Goal: Task Accomplishment & Management: Manage account settings

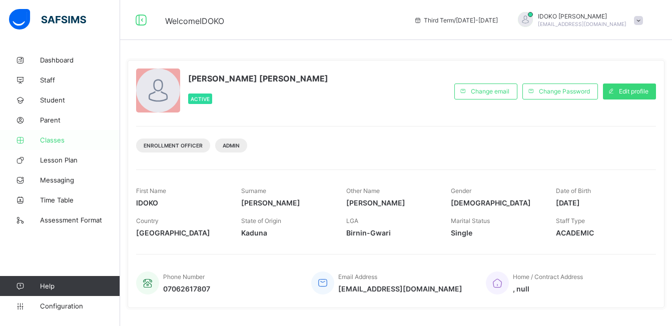
drag, startPoint x: 0, startPoint y: 0, endPoint x: 73, endPoint y: 137, distance: 155.5
click at [73, 137] on span "Classes" at bounding box center [80, 140] width 80 height 8
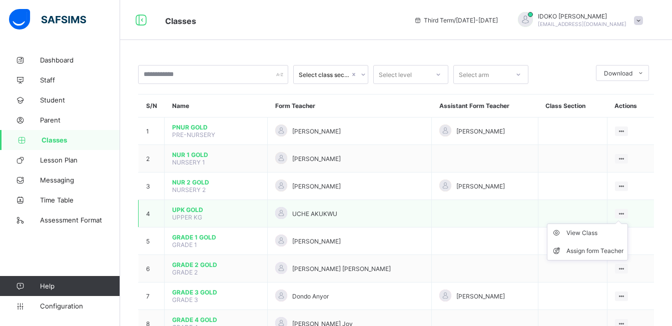
click at [629, 213] on div at bounding box center [622, 214] width 14 height 10
click at [605, 234] on div "View Class" at bounding box center [595, 233] width 57 height 10
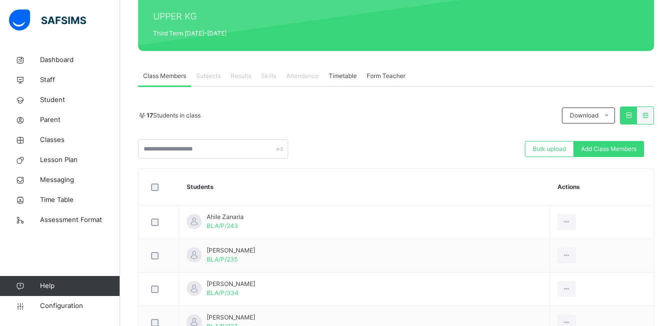
scroll to position [104, 0]
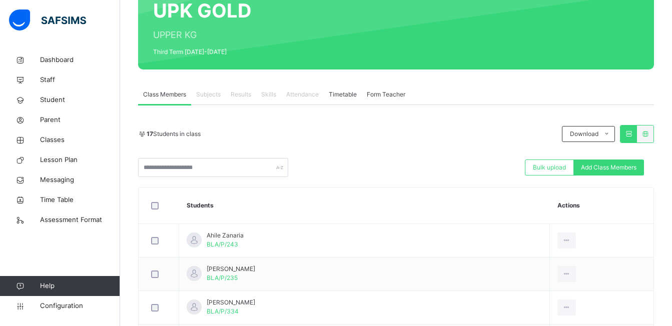
click at [222, 95] on div "Subjects" at bounding box center [208, 95] width 35 height 20
click at [217, 93] on span "Subjects" at bounding box center [208, 94] width 25 height 9
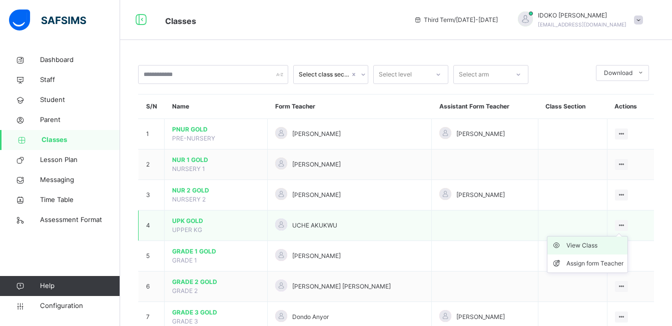
click at [607, 242] on div "View Class" at bounding box center [595, 246] width 57 height 10
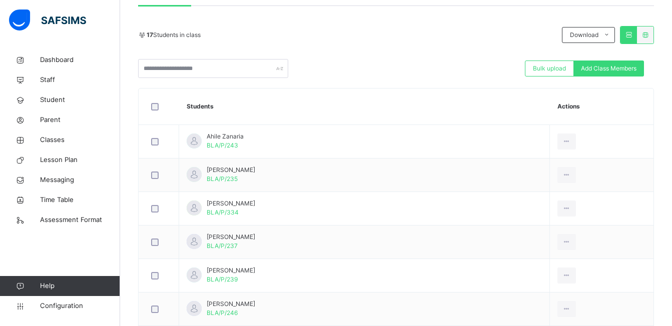
scroll to position [70, 0]
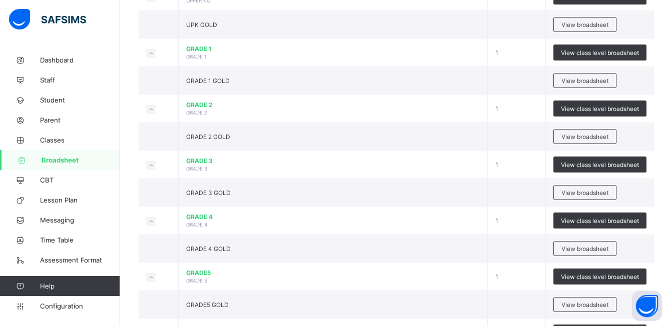
scroll to position [276, 0]
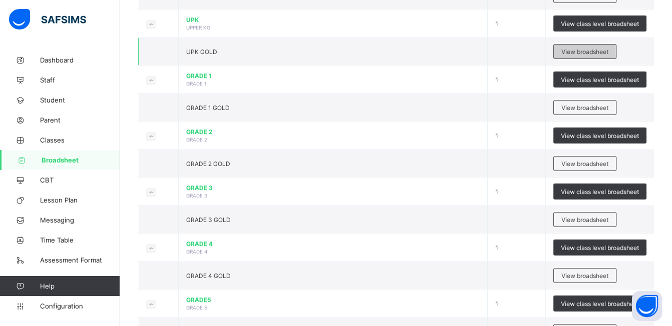
click at [592, 51] on span "View broadsheet" at bounding box center [585, 52] width 47 height 8
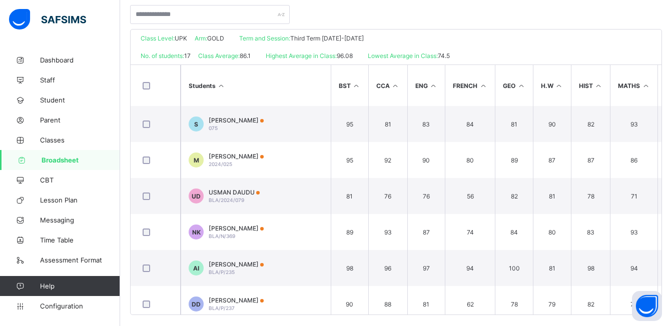
scroll to position [204, 0]
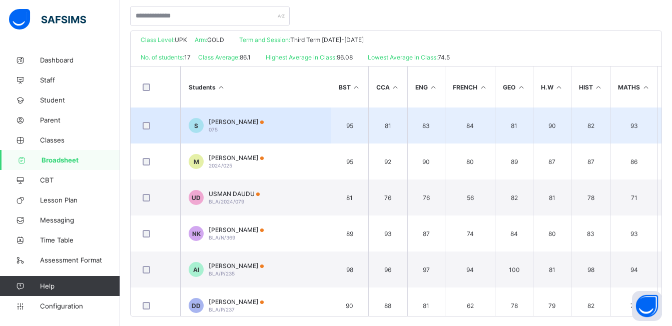
click at [235, 122] on span "Samuel Augustine" at bounding box center [236, 122] width 55 height 8
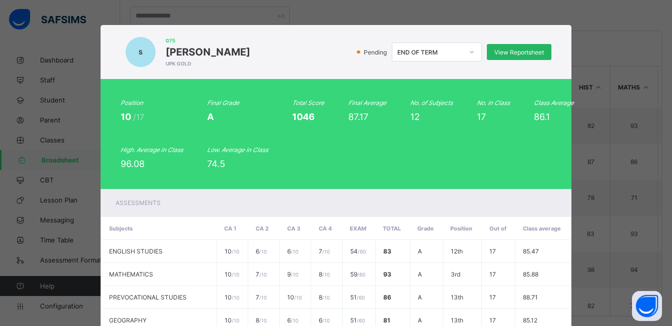
click at [535, 53] on span "View Reportsheet" at bounding box center [520, 53] width 50 height 8
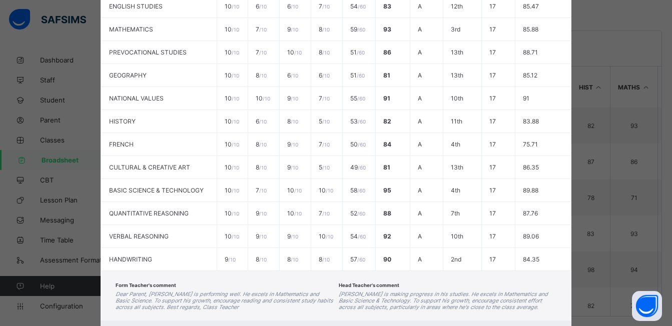
scroll to position [293, 0]
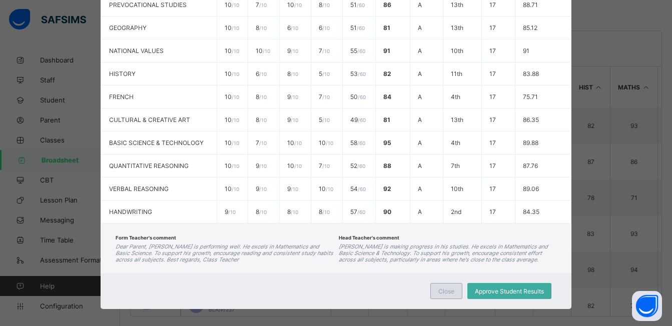
click at [452, 285] on div "Close" at bounding box center [447, 291] width 32 height 16
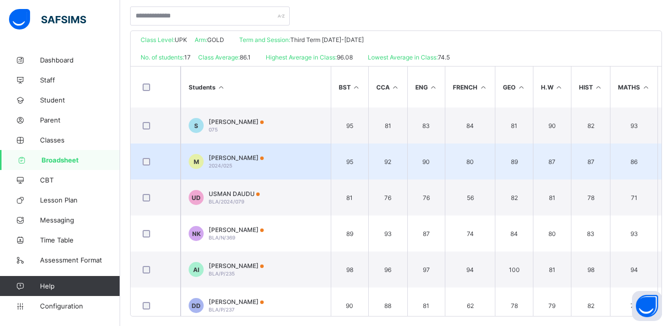
click at [243, 151] on td "M Msuurshima Akumba 2024/025" at bounding box center [256, 162] width 150 height 36
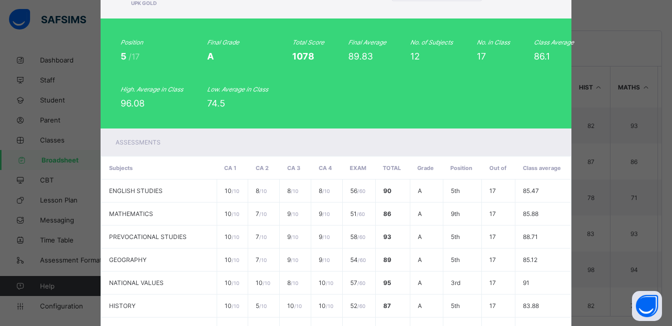
scroll to position [0, 0]
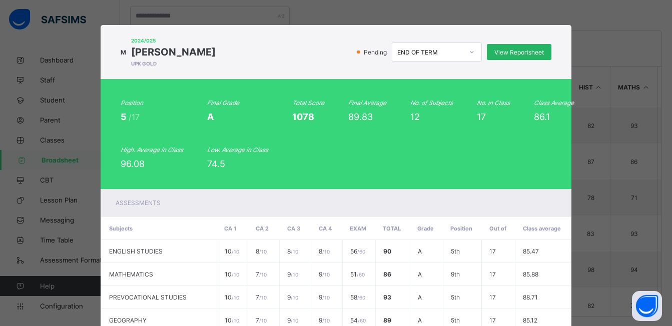
click at [527, 48] on div "View Reportsheet" at bounding box center [519, 52] width 65 height 16
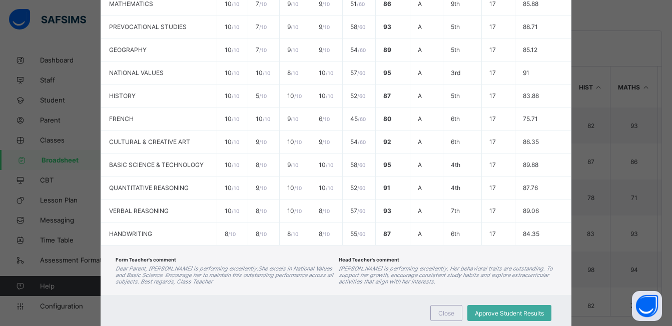
scroll to position [281, 0]
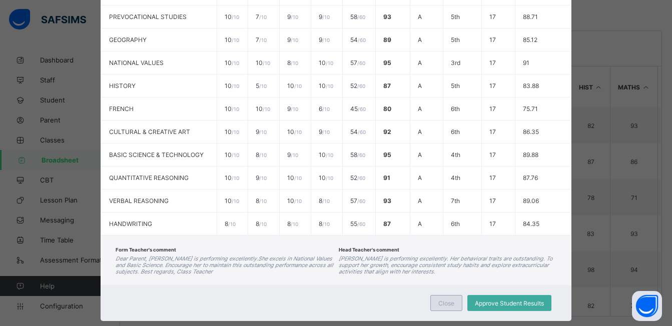
click at [449, 311] on div "Close" at bounding box center [447, 303] width 32 height 16
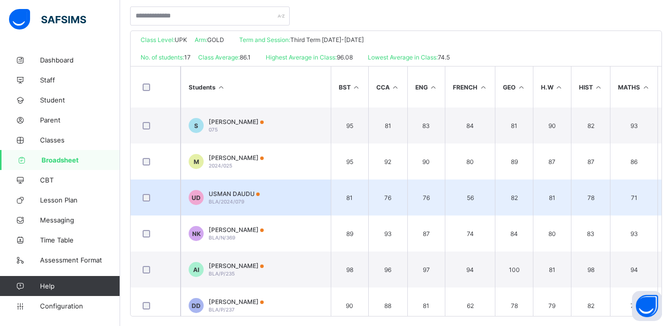
click at [256, 194] on span at bounding box center [258, 195] width 4 height 4
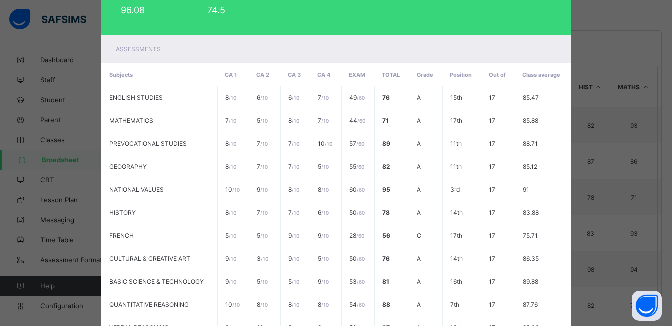
scroll to position [0, 0]
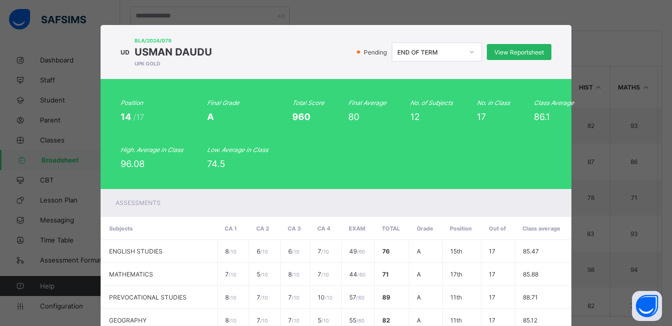
click at [538, 58] on div "View Reportsheet" at bounding box center [519, 52] width 65 height 16
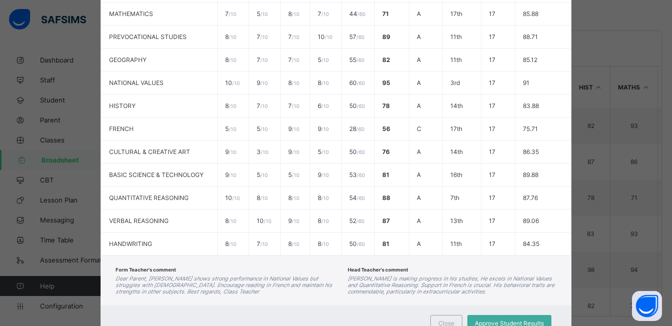
scroll to position [301, 0]
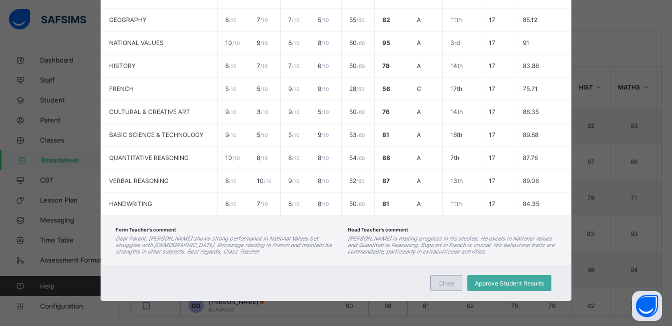
click at [454, 283] on div "Close" at bounding box center [447, 283] width 32 height 16
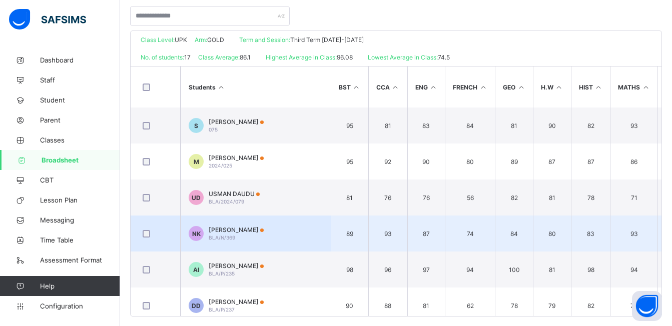
click at [249, 234] on div "NDUBISI KELVIN BLA/N/369" at bounding box center [236, 233] width 55 height 15
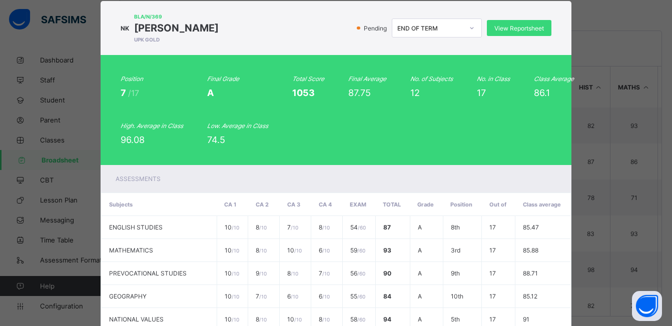
scroll to position [0, 0]
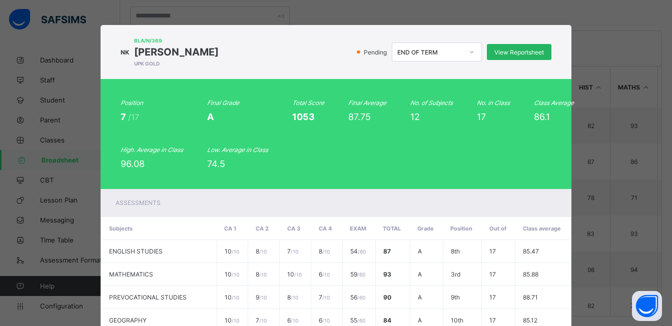
click at [508, 50] on span "View Reportsheet" at bounding box center [520, 53] width 50 height 8
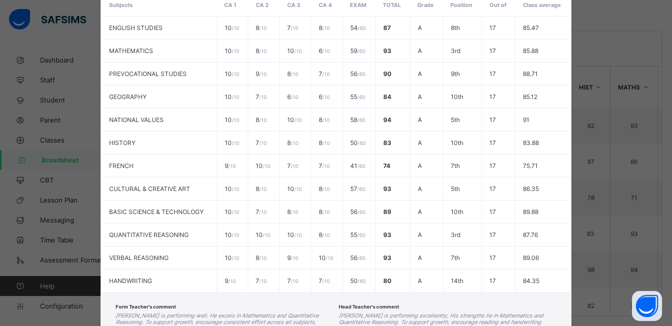
scroll to position [262, 0]
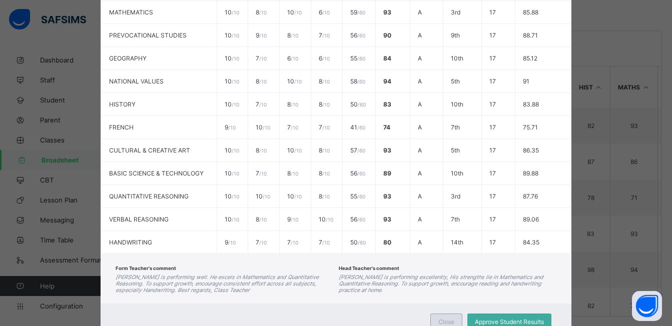
click at [452, 316] on div "Close" at bounding box center [447, 322] width 32 height 16
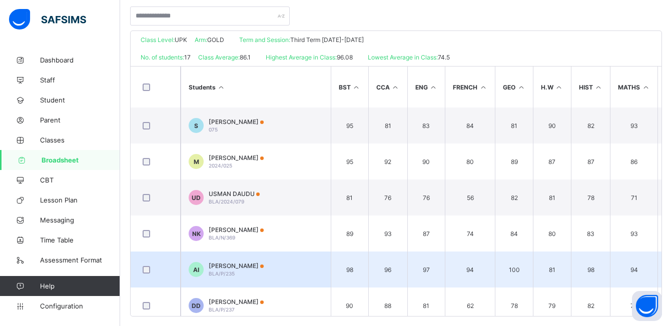
click at [258, 263] on td "AI AMBAH ISAAC BLA/P/235" at bounding box center [256, 270] width 150 height 36
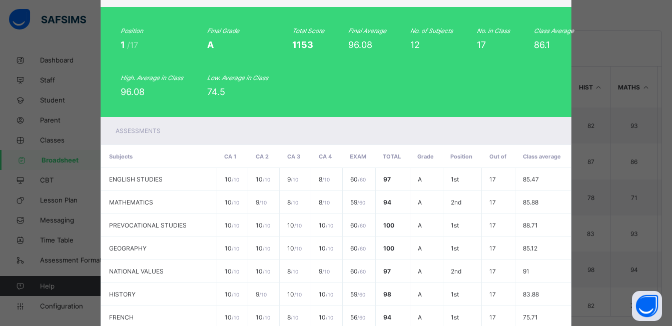
scroll to position [0, 0]
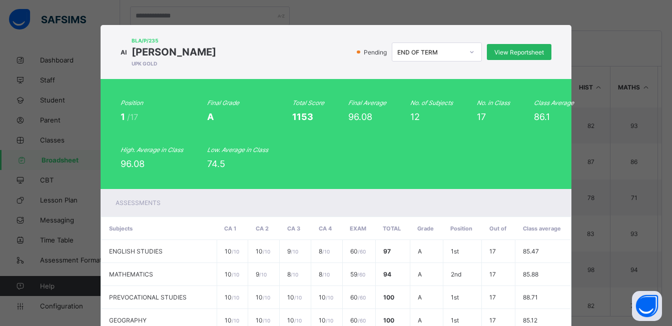
click at [521, 58] on div "View Reportsheet" at bounding box center [519, 52] width 65 height 16
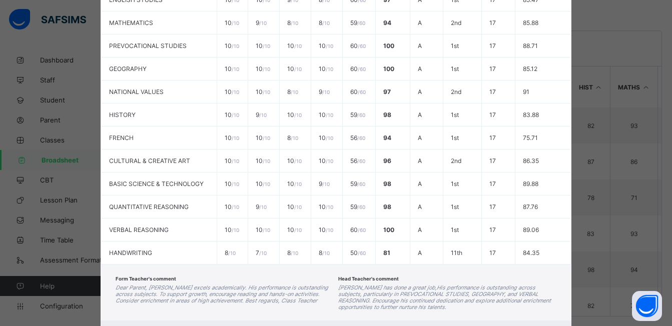
scroll to position [307, 0]
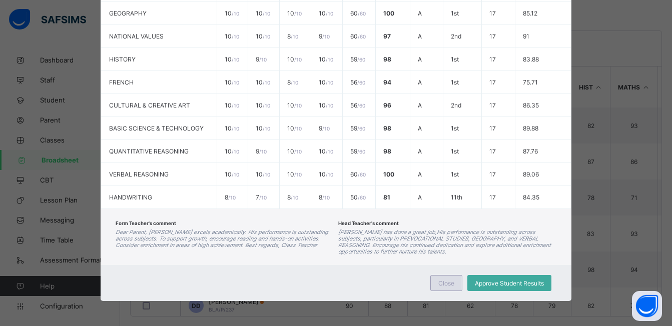
click at [448, 280] on span "Close" at bounding box center [447, 284] width 16 height 8
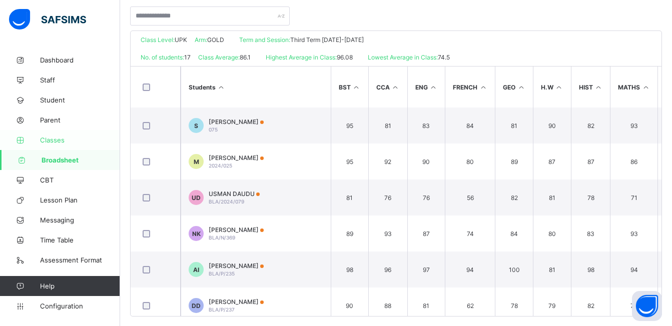
click at [51, 136] on link "Classes" at bounding box center [60, 140] width 120 height 20
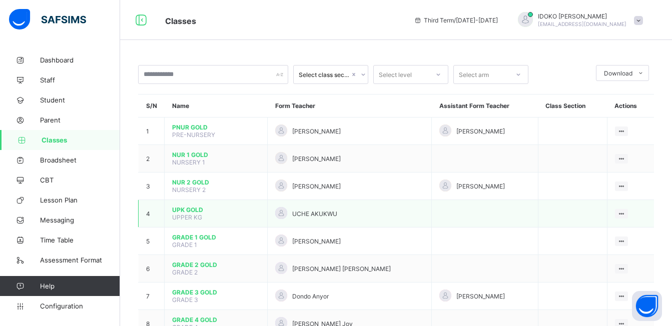
click at [199, 215] on span "UPPER KG" at bounding box center [187, 218] width 30 height 8
click at [193, 211] on span "UPK GOLD" at bounding box center [216, 210] width 88 height 8
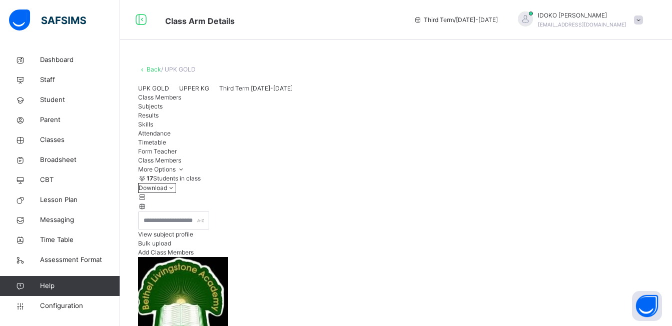
click at [159, 119] on span "Results" at bounding box center [148, 116] width 21 height 8
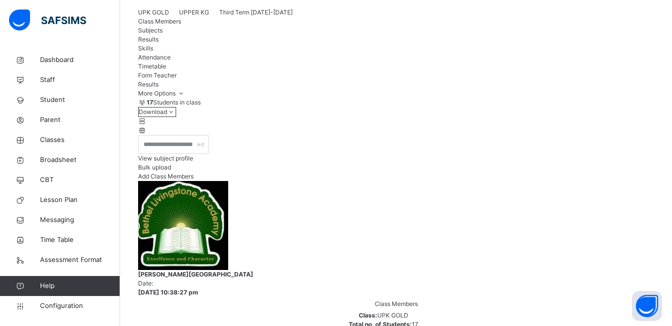
scroll to position [101, 0]
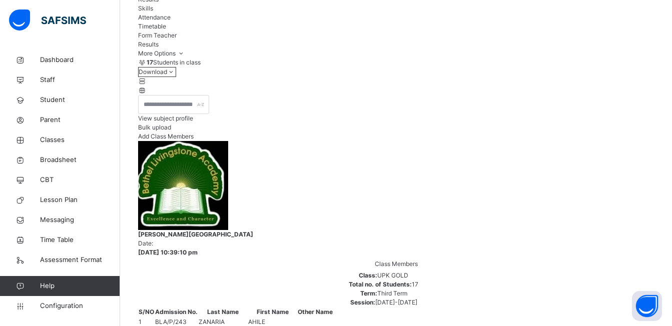
scroll to position [0, 0]
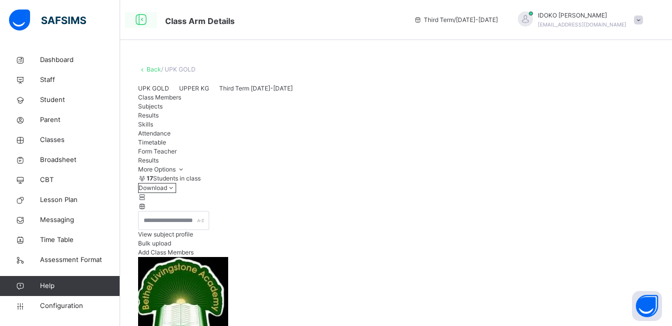
click at [135, 21] on icon at bounding box center [141, 20] width 17 height 18
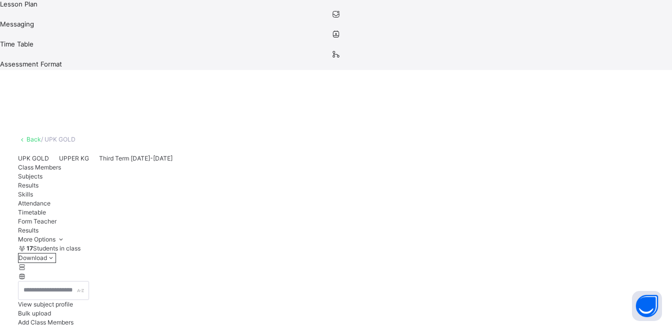
scroll to position [236, 0]
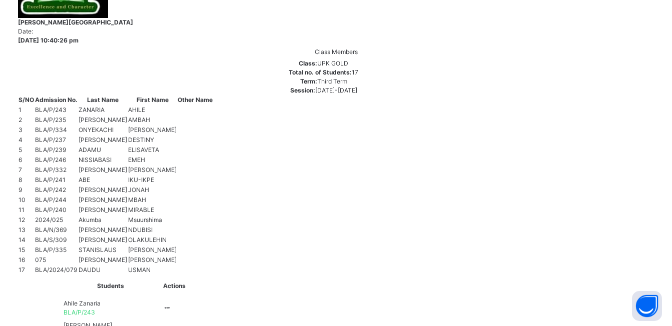
scroll to position [150, 0]
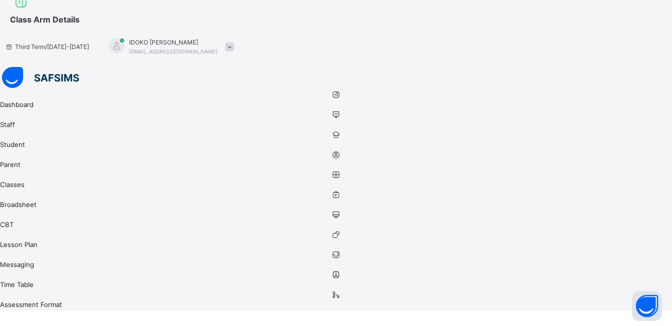
scroll to position [0, 0]
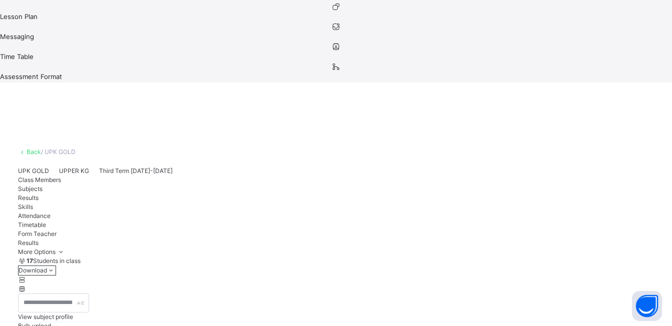
scroll to position [250, 0]
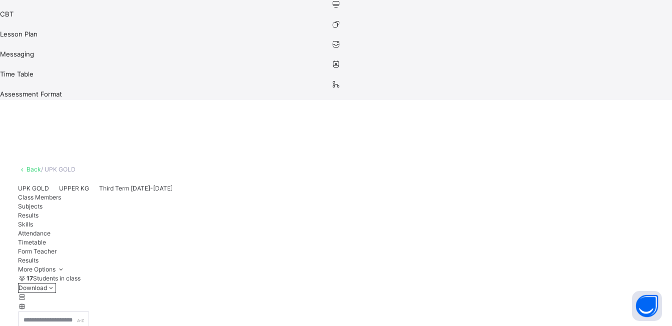
scroll to position [200, 0]
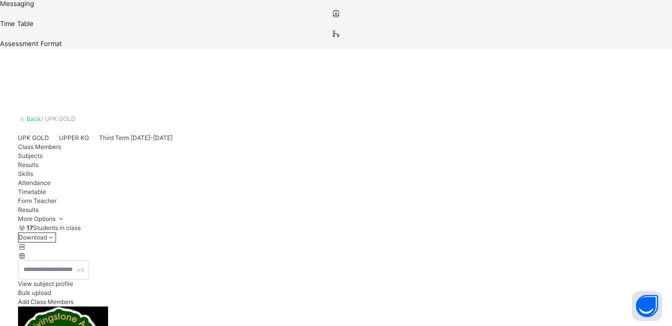
scroll to position [250, 0]
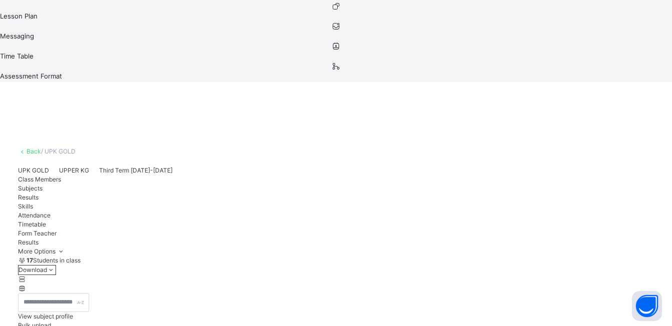
scroll to position [223, 0]
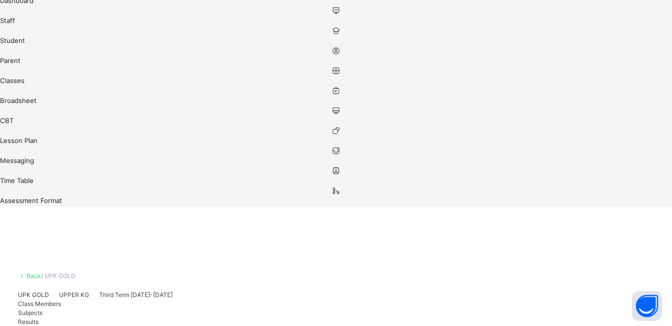
scroll to position [73, 0]
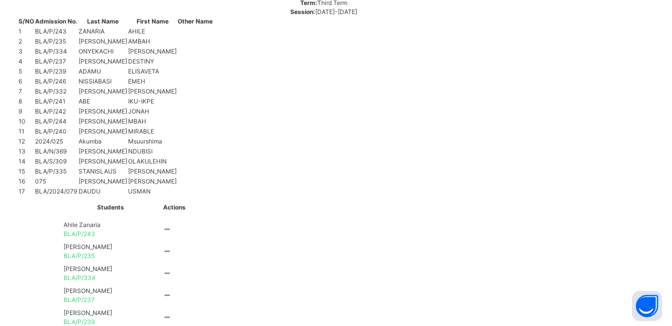
scroll to position [223, 0]
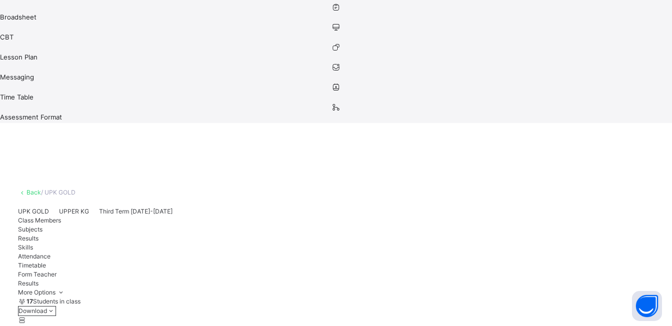
scroll to position [150, 0]
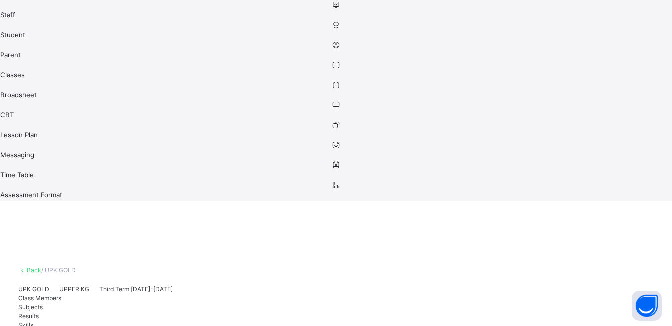
scroll to position [100, 0]
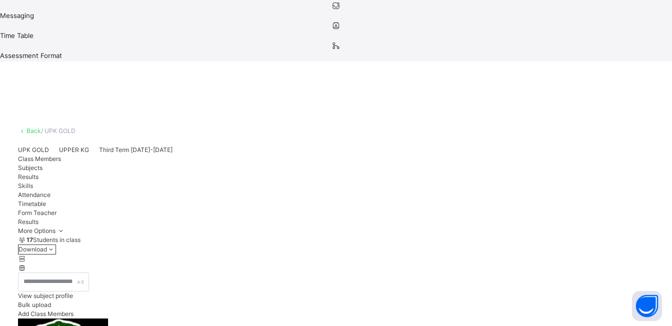
scroll to position [250, 0]
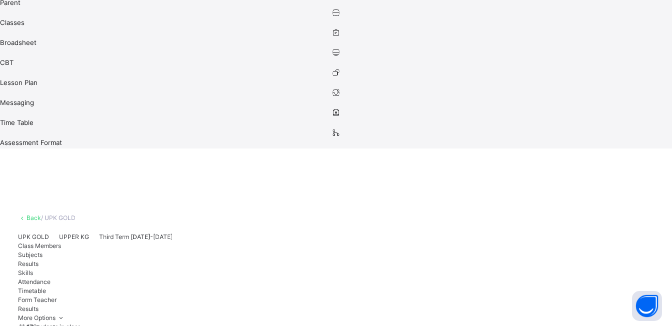
scroll to position [150, 0]
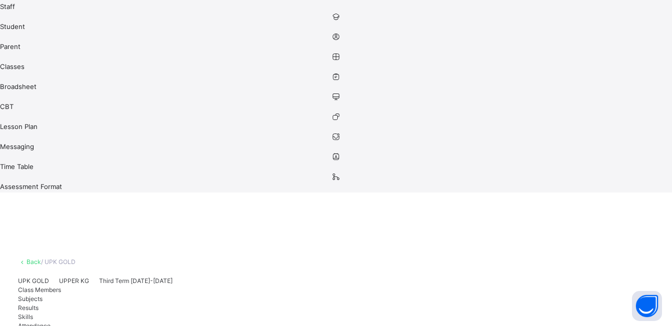
scroll to position [100, 0]
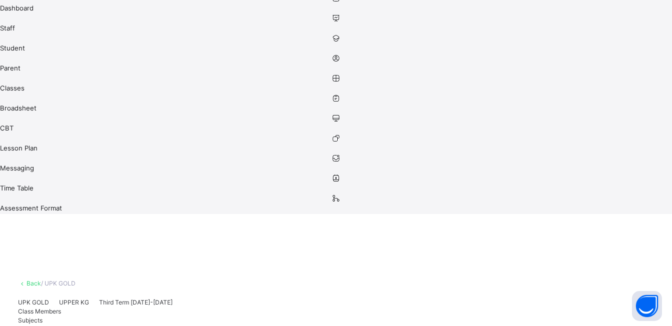
scroll to position [100, 0]
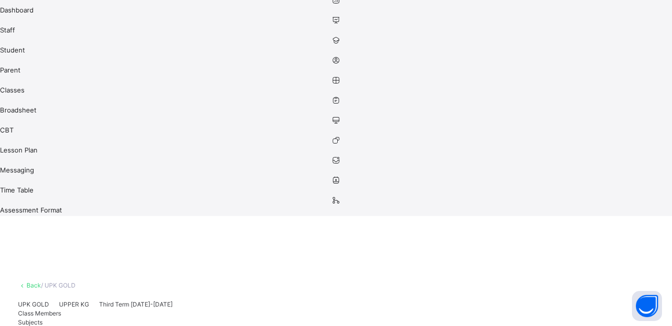
click at [61, 310] on span "Class Members" at bounding box center [39, 314] width 43 height 8
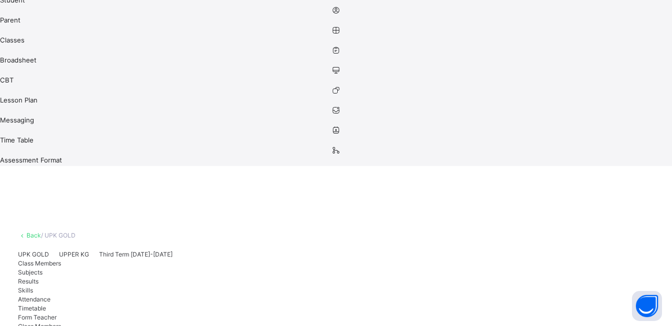
scroll to position [153, 0]
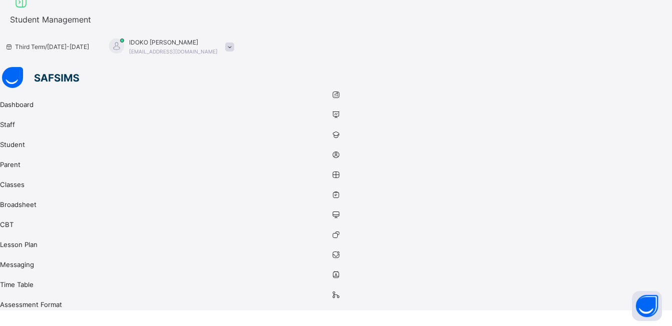
scroll to position [4, 0]
click at [30, 13] on icon at bounding box center [21, 4] width 17 height 18
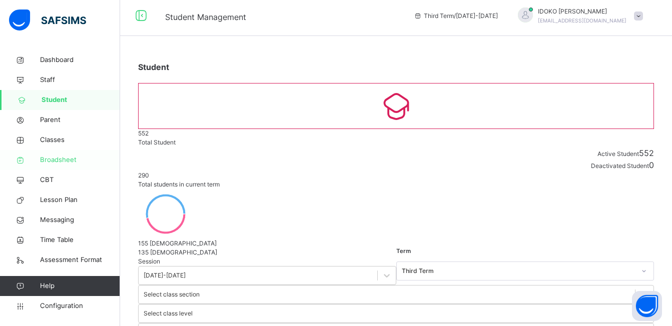
click at [71, 161] on span "Broadsheet" at bounding box center [80, 160] width 80 height 10
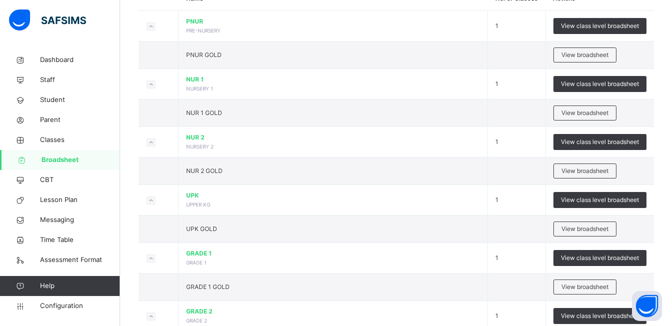
scroll to position [127, 0]
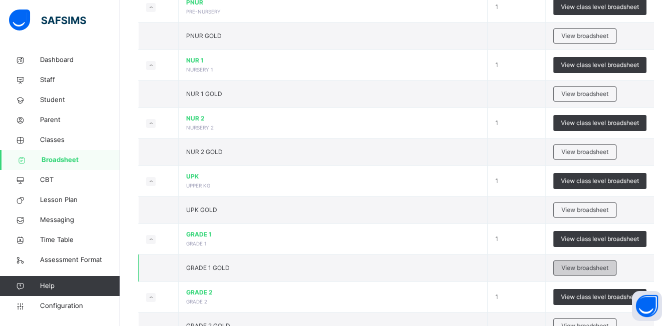
click at [593, 269] on span "View broadsheet" at bounding box center [585, 268] width 47 height 9
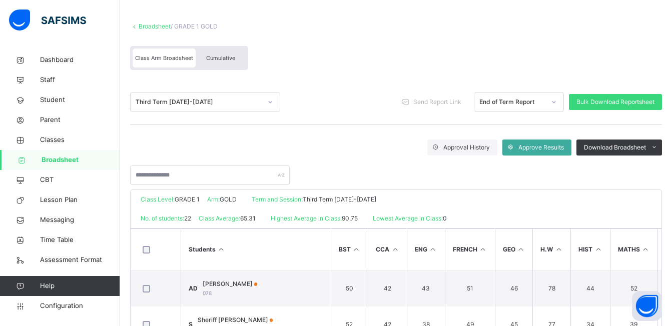
scroll to position [50, 0]
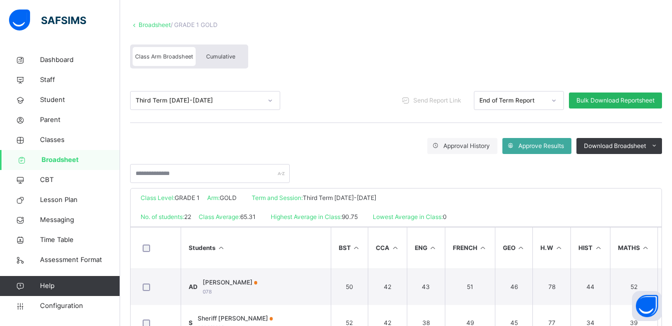
click at [606, 100] on span "Bulk Download Reportsheet" at bounding box center [616, 100] width 78 height 9
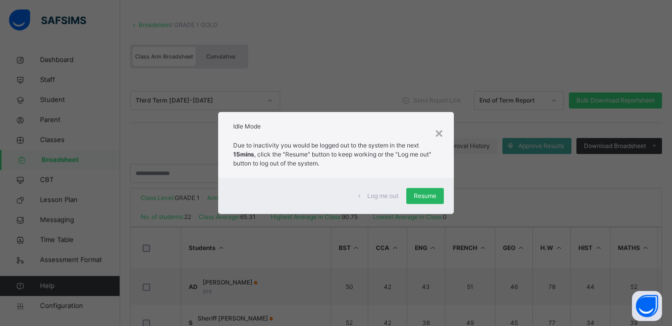
click at [421, 194] on span "Resume" at bounding box center [425, 196] width 23 height 9
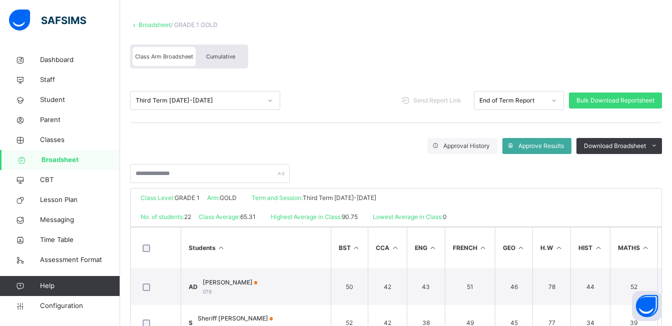
click at [75, 163] on span "Broadsheet" at bounding box center [81, 160] width 79 height 10
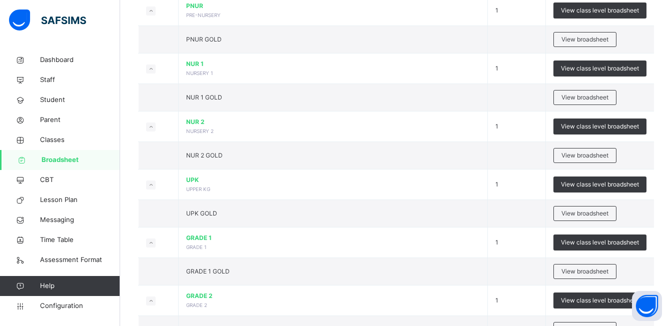
scroll to position [129, 0]
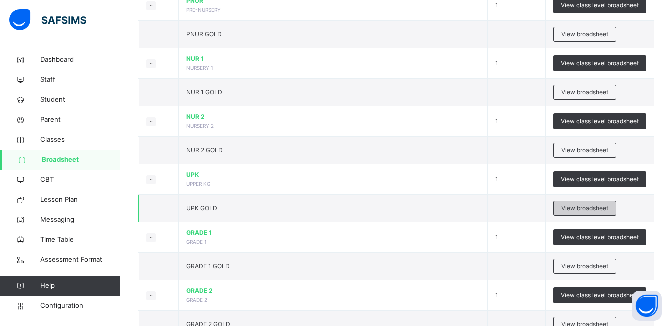
click at [578, 208] on span "View broadsheet" at bounding box center [585, 208] width 47 height 9
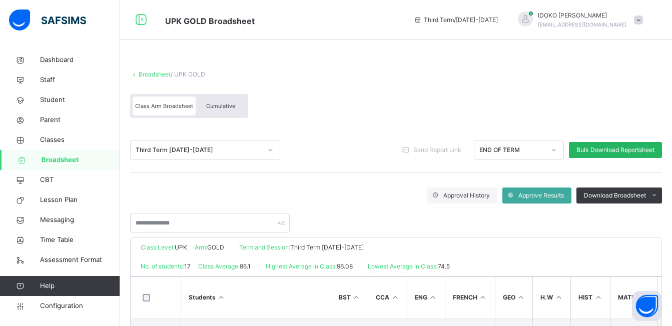
click at [654, 149] on span "Bulk Download Reportsheet" at bounding box center [616, 150] width 78 height 9
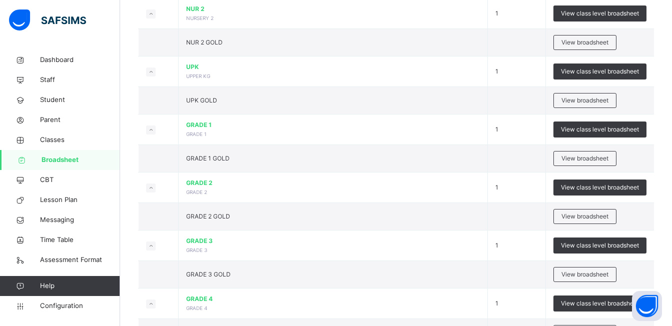
scroll to position [240, 0]
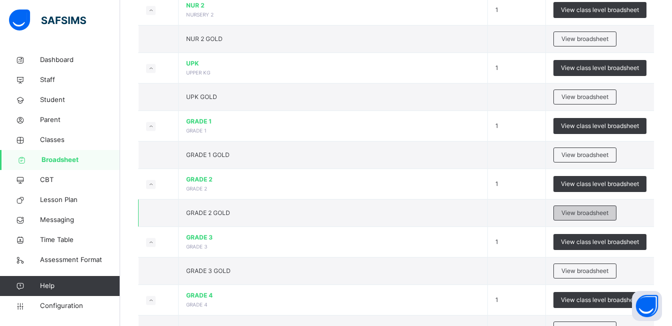
click at [607, 210] on span "View broadsheet" at bounding box center [585, 213] width 47 height 9
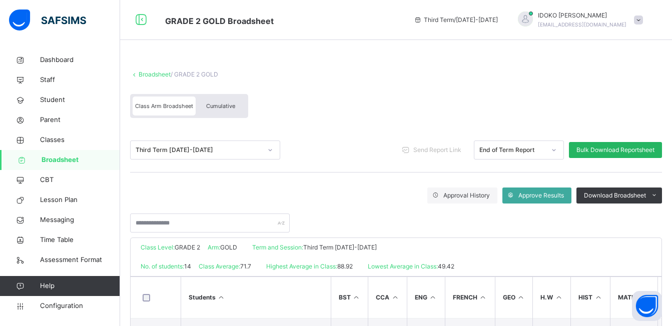
click at [630, 146] on span "Bulk Download Reportsheet" at bounding box center [616, 150] width 78 height 9
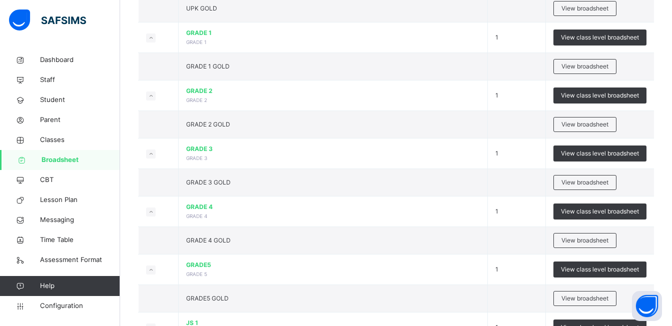
scroll to position [338, 0]
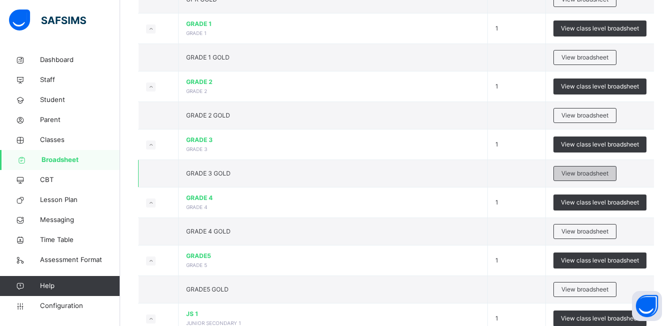
click at [593, 174] on span "View broadsheet" at bounding box center [585, 173] width 47 height 9
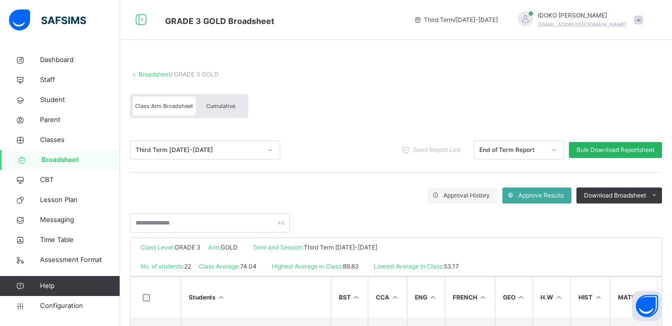
click at [607, 151] on span "Bulk Download Reportsheet" at bounding box center [616, 150] width 78 height 9
click at [76, 153] on link "Broadsheet" at bounding box center [60, 160] width 120 height 20
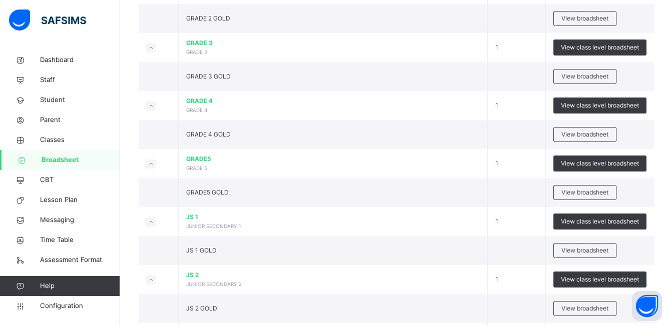
scroll to position [437, 0]
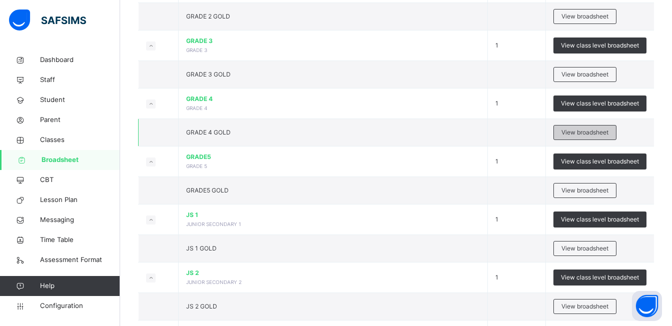
click at [592, 128] on div "View broadsheet" at bounding box center [585, 132] width 63 height 15
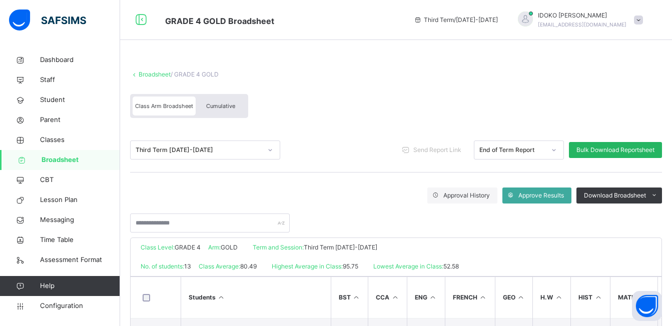
click at [637, 144] on div "Bulk Download Reportsheet" at bounding box center [615, 150] width 93 height 16
click at [94, 153] on link "Broadsheet" at bounding box center [60, 160] width 120 height 20
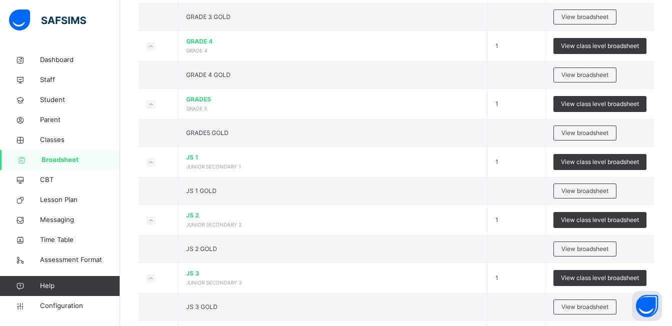
scroll to position [496, 0]
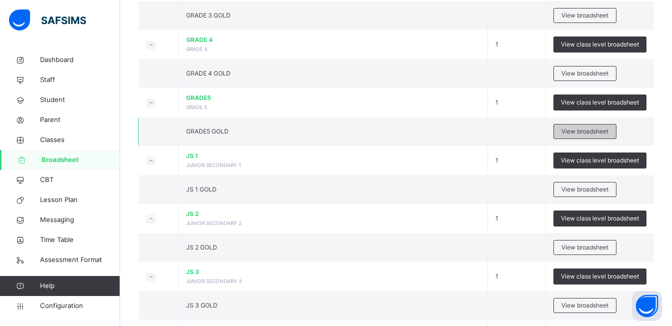
click at [592, 132] on span "View broadsheet" at bounding box center [585, 131] width 47 height 9
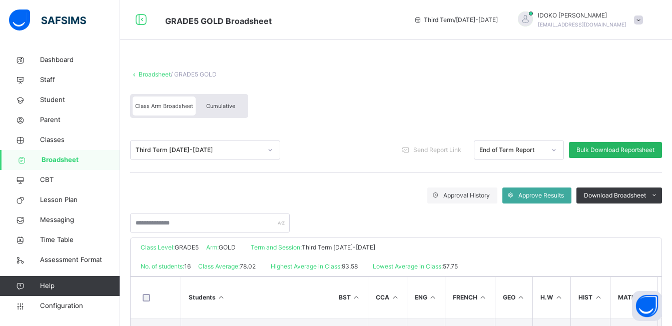
click at [611, 151] on span "Bulk Download Reportsheet" at bounding box center [616, 150] width 78 height 9
click at [78, 162] on span "Broadsheet" at bounding box center [81, 160] width 79 height 10
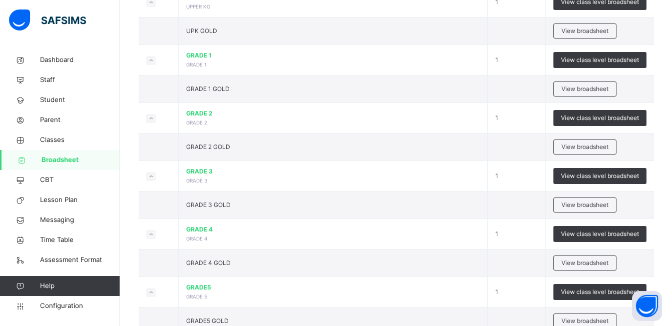
scroll to position [312, 0]
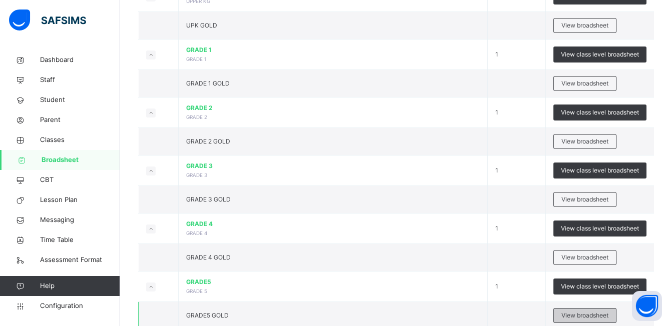
click at [595, 314] on span "View broadsheet" at bounding box center [585, 315] width 47 height 9
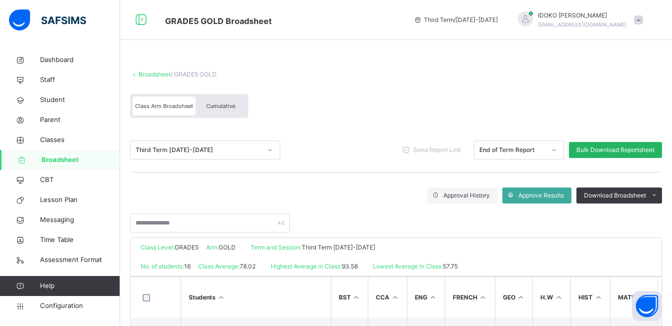
click at [640, 147] on span "Bulk Download Reportsheet" at bounding box center [616, 150] width 78 height 9
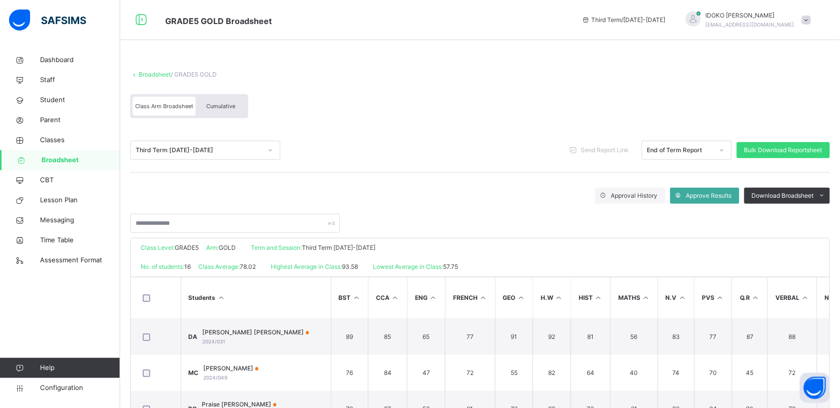
click at [92, 155] on span "Broadsheet" at bounding box center [81, 160] width 79 height 10
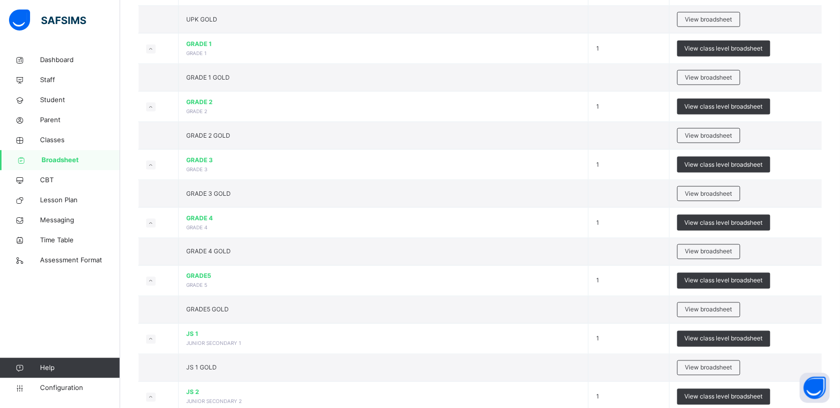
scroll to position [346, 0]
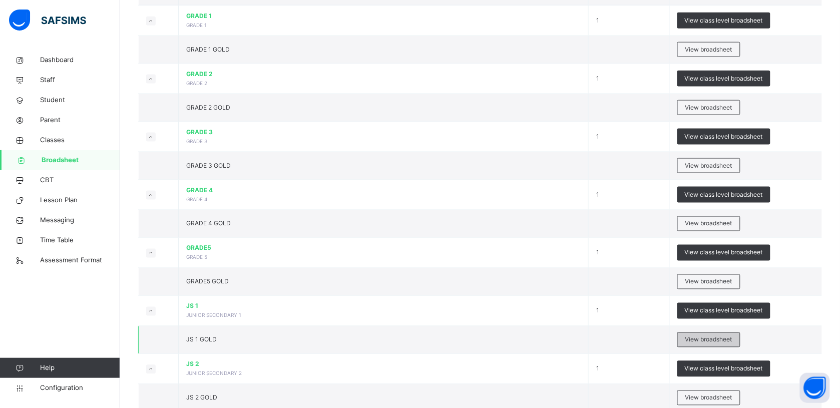
click at [672, 326] on span "View broadsheet" at bounding box center [708, 339] width 47 height 9
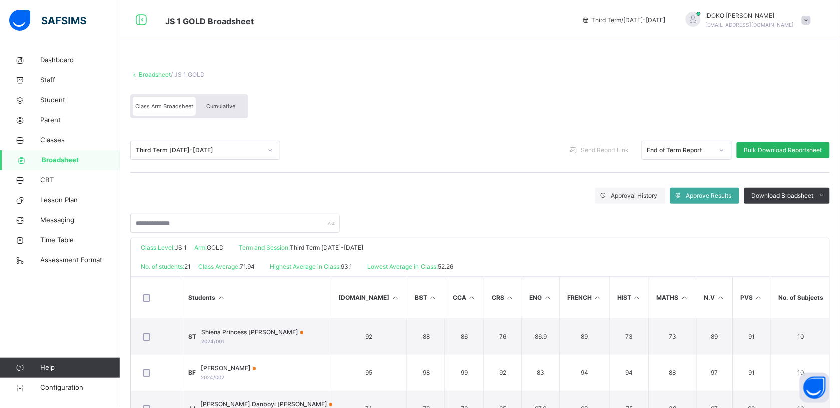
click at [672, 144] on div "Bulk Download Reportsheet" at bounding box center [783, 150] width 93 height 16
click at [68, 142] on span "Classes" at bounding box center [80, 140] width 80 height 10
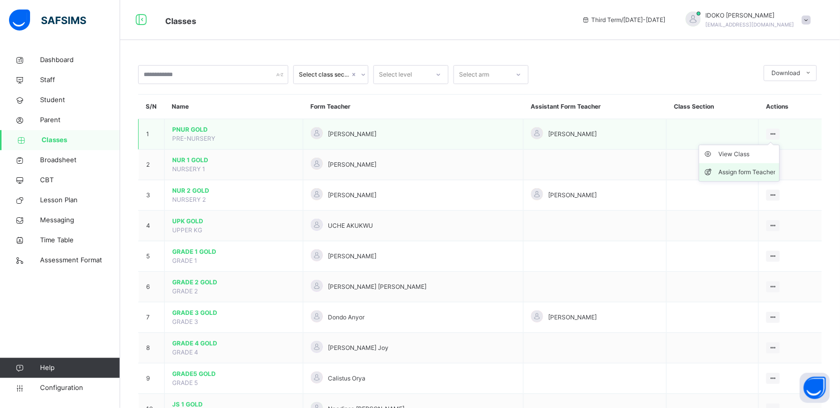
click at [672, 172] on div "Assign form Teacher" at bounding box center [747, 172] width 57 height 10
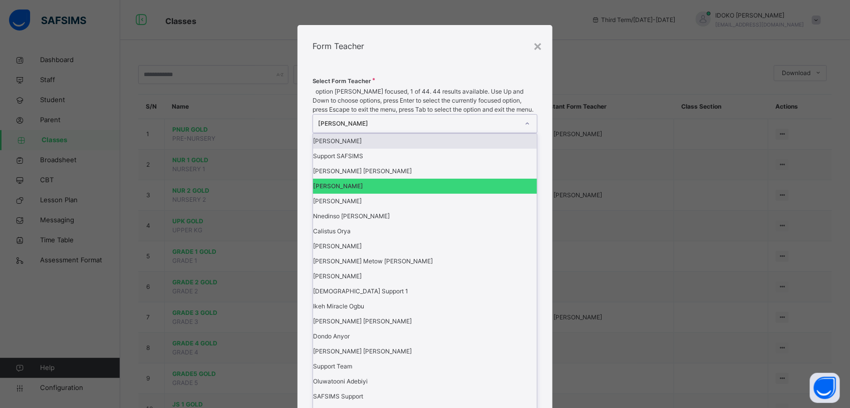
click at [520, 132] on div at bounding box center [527, 124] width 17 height 16
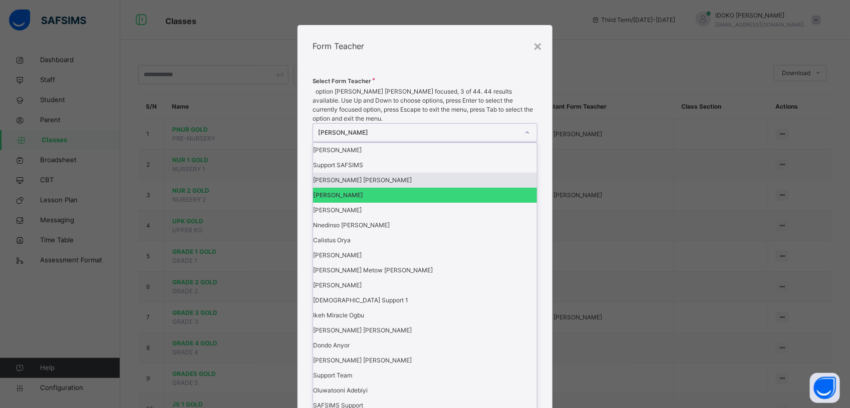
click at [437, 188] on div "Rachael Jonathan" at bounding box center [425, 180] width 224 height 15
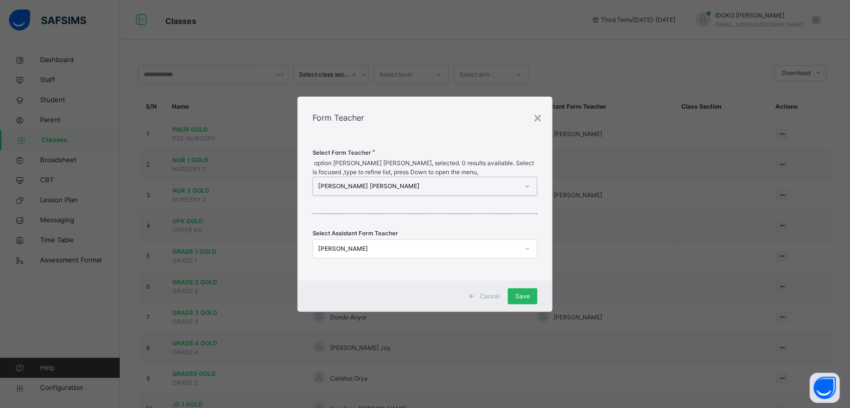
click at [525, 292] on span "Save" at bounding box center [522, 296] width 15 height 9
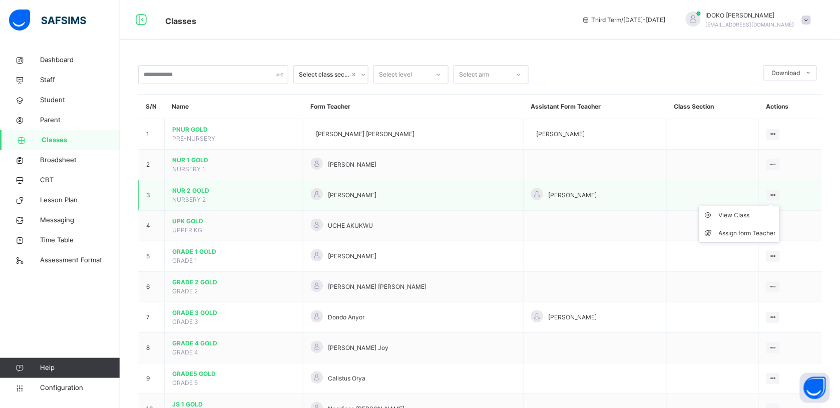
click at [672, 190] on div at bounding box center [774, 195] width 14 height 11
click at [672, 233] on div "Assign form Teacher" at bounding box center [747, 233] width 57 height 10
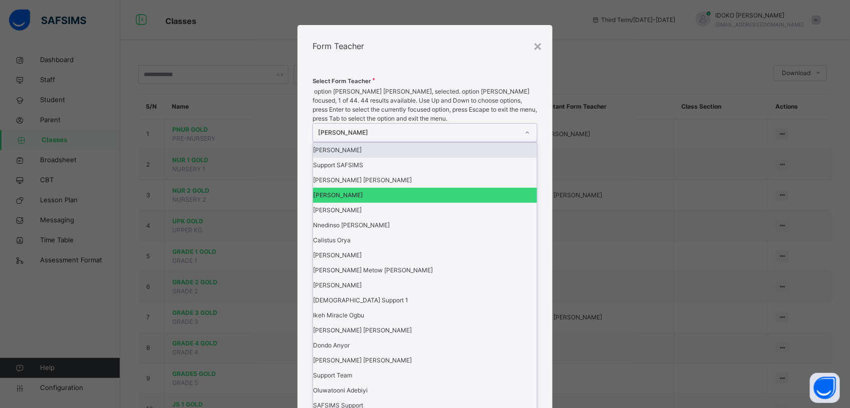
click at [522, 141] on div at bounding box center [527, 133] width 17 height 16
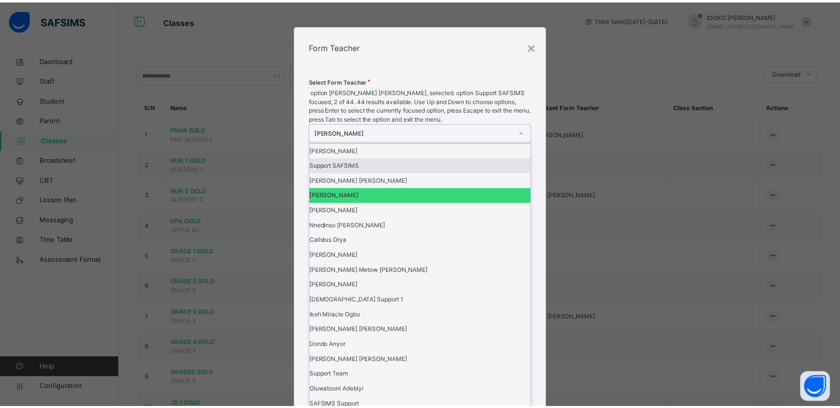
scroll to position [118, 0]
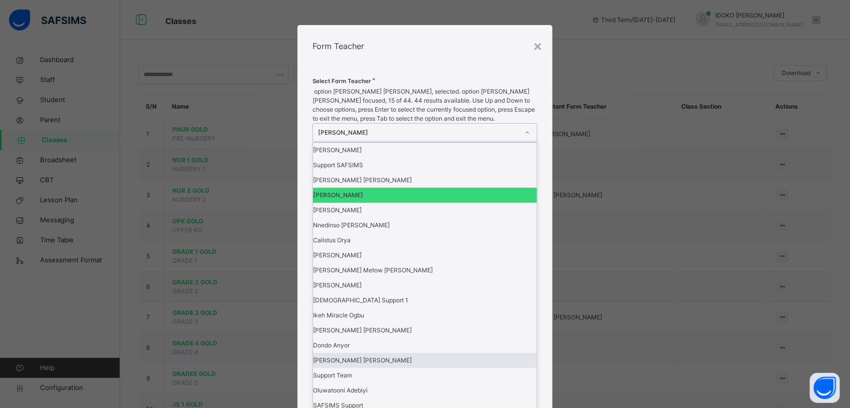
click at [425, 326] on div "Vestal Mbasughun Chiekula" at bounding box center [425, 360] width 224 height 15
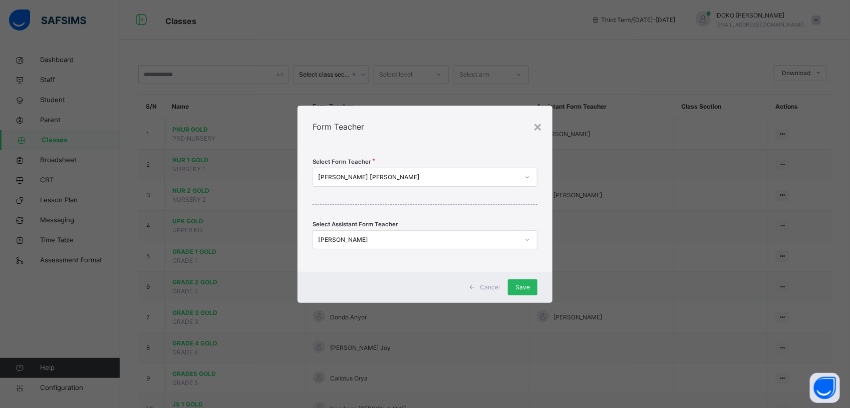
click at [524, 289] on span "Save" at bounding box center [522, 287] width 15 height 9
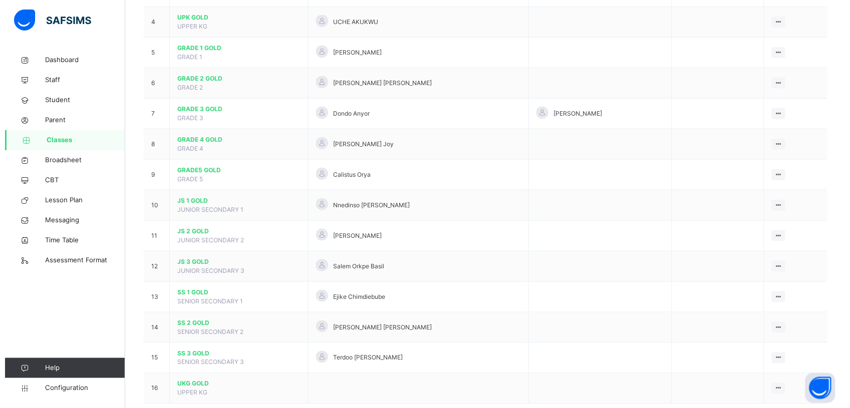
scroll to position [204, 0]
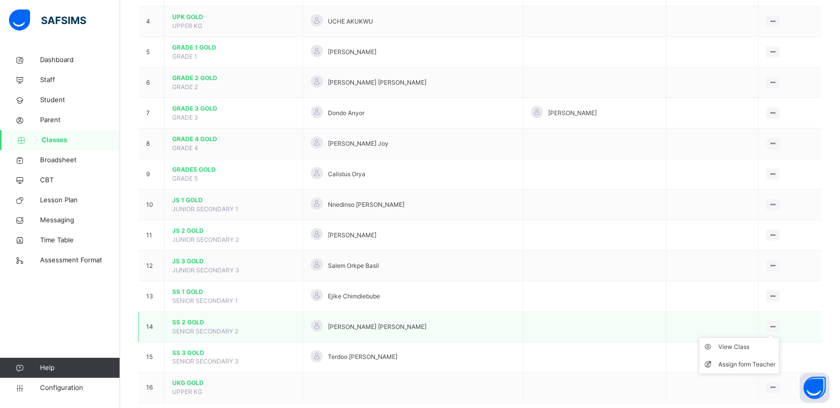
click at [672, 325] on icon at bounding box center [773, 327] width 9 height 8
click at [672, 326] on div "Assign form Teacher" at bounding box center [747, 365] width 57 height 10
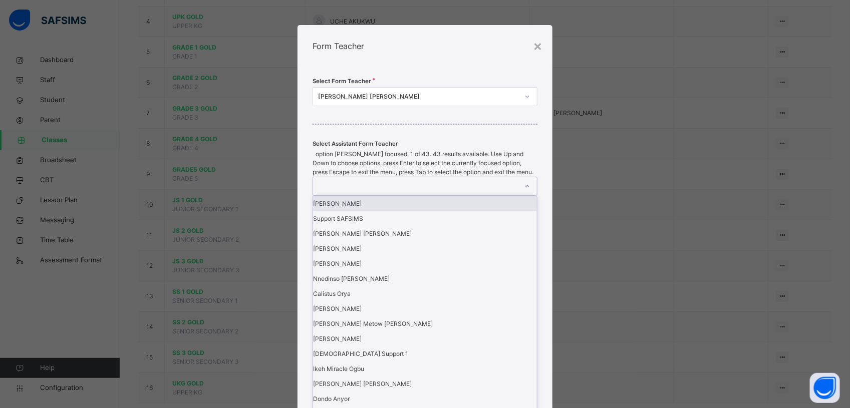
click at [413, 195] on div at bounding box center [415, 186] width 205 height 18
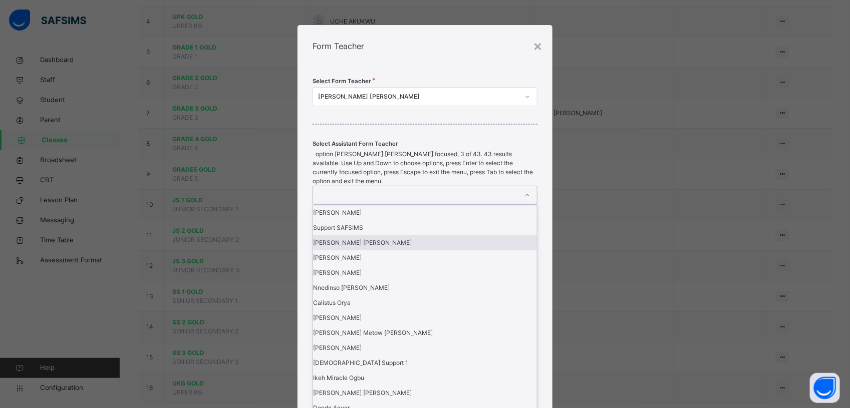
scroll to position [297, 0]
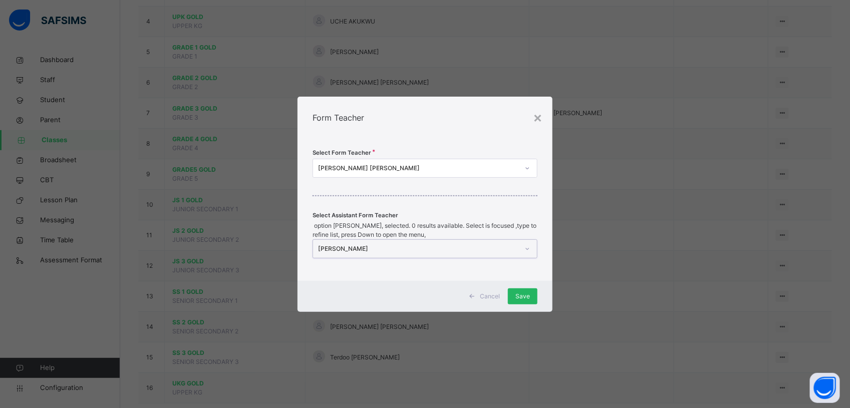
click at [522, 292] on span "Save" at bounding box center [522, 296] width 15 height 9
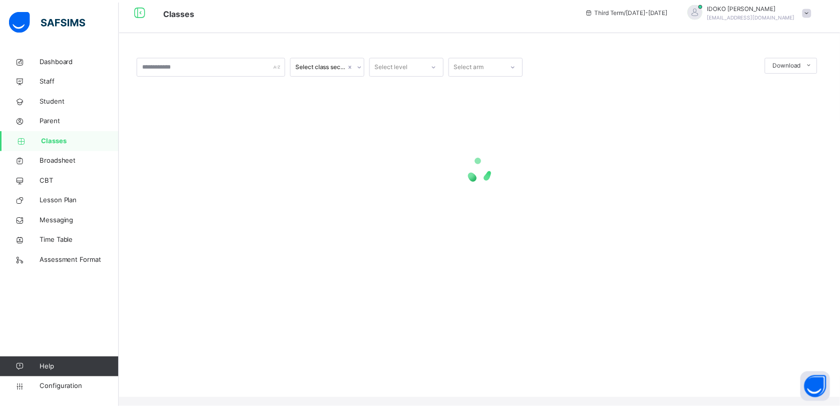
scroll to position [0, 0]
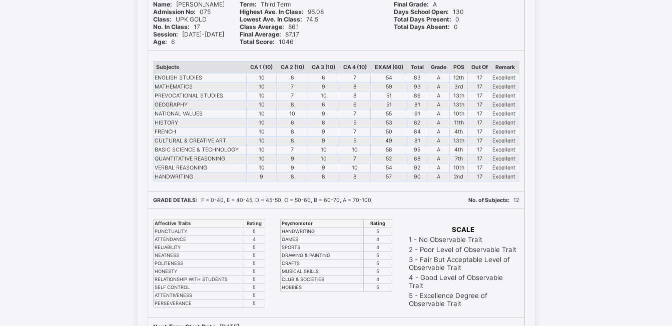
scroll to position [121, 0]
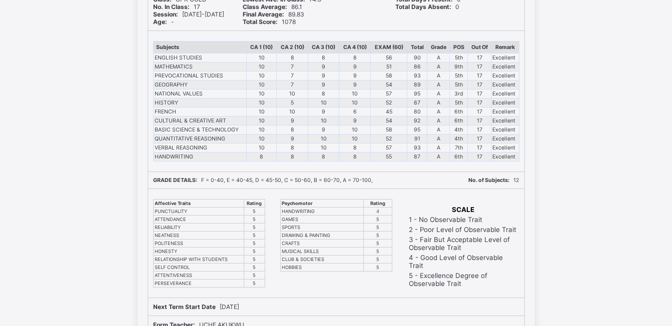
scroll to position [158, 0]
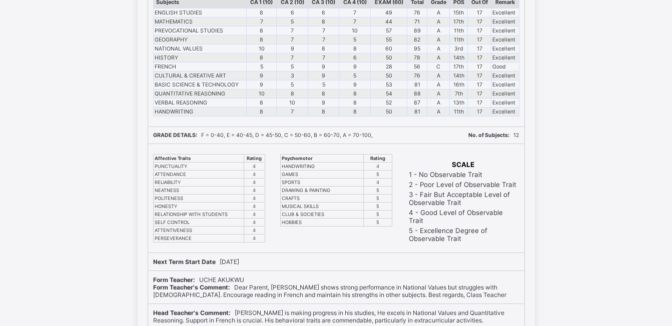
scroll to position [210, 0]
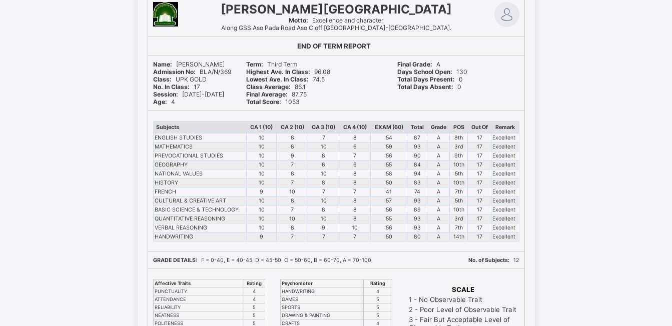
scroll to position [79, 0]
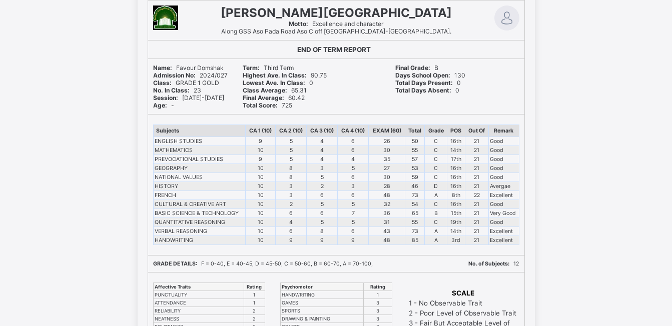
scroll to position [8783, 0]
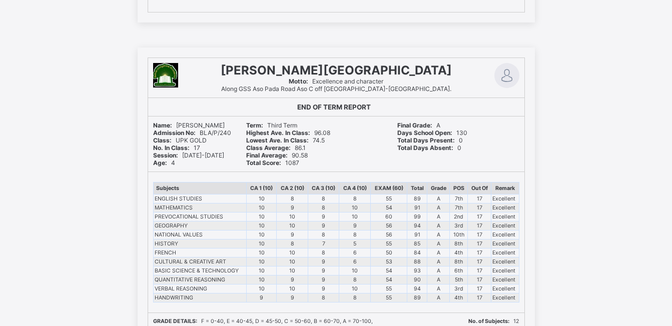
scroll to position [9314, 0]
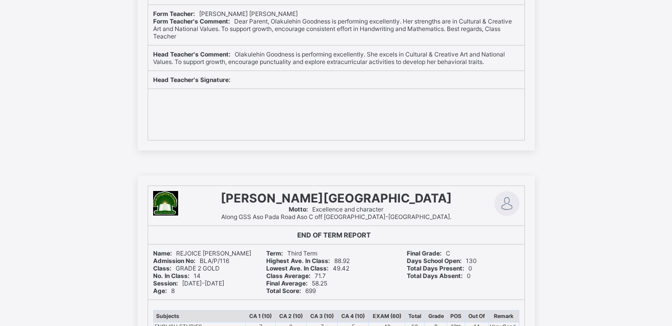
scroll to position [1119, 0]
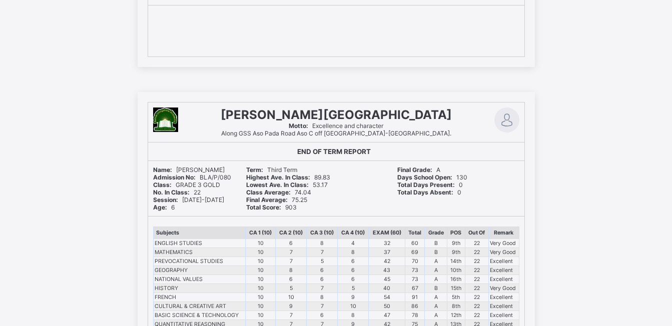
scroll to position [1152, 0]
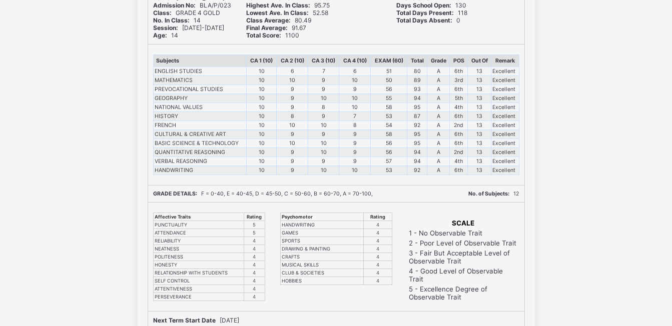
scroll to position [1903, 0]
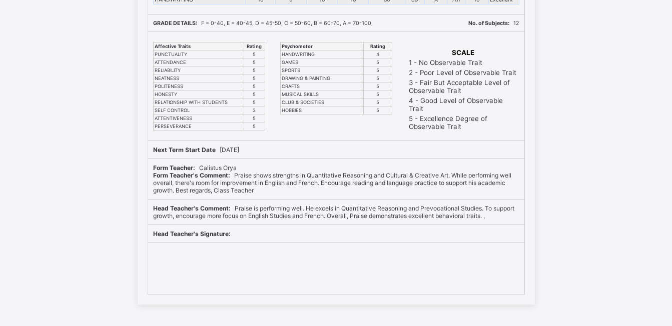
scroll to position [9033, 0]
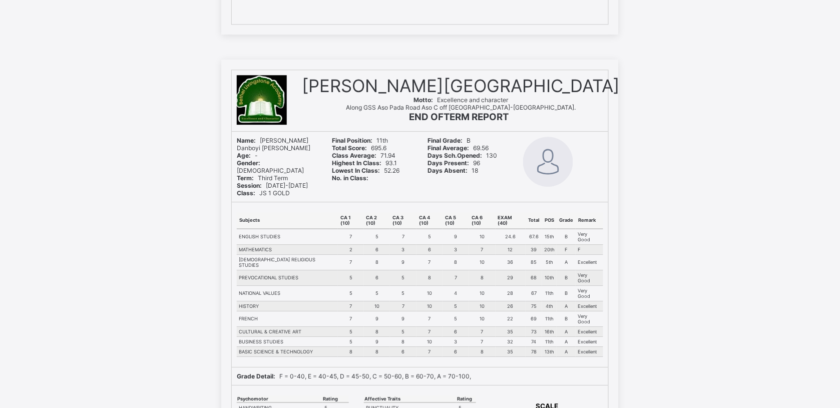
scroll to position [6509, 0]
